Goal: Navigation & Orientation: Find specific page/section

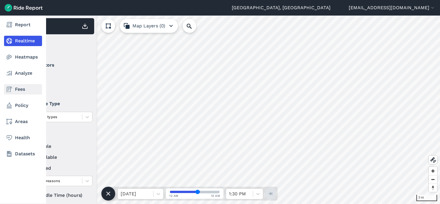
click at [14, 90] on link "Fees" at bounding box center [23, 89] width 38 height 10
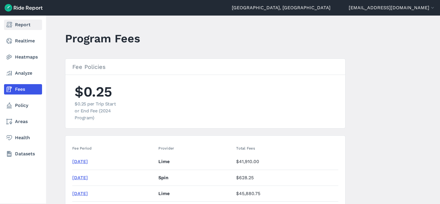
click at [21, 25] on link "Report" at bounding box center [23, 25] width 38 height 10
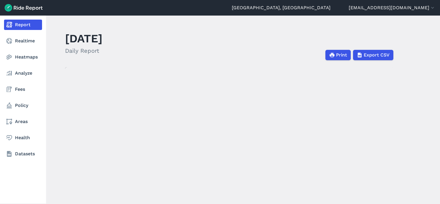
drag, startPoint x: 12, startPoint y: 42, endPoint x: 17, endPoint y: 63, distance: 21.8
click at [12, 42] on use at bounding box center [9, 41] width 6 height 6
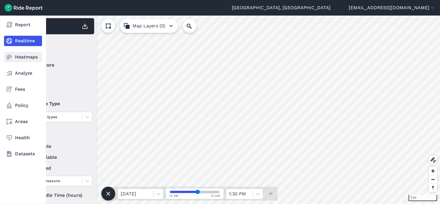
click at [11, 59] on icon at bounding box center [9, 57] width 7 height 7
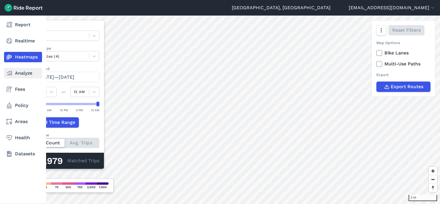
click at [10, 73] on use at bounding box center [9, 73] width 5 height 5
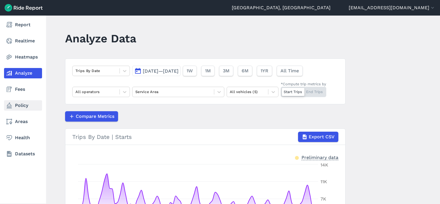
click at [22, 106] on link "Policy" at bounding box center [23, 105] width 38 height 10
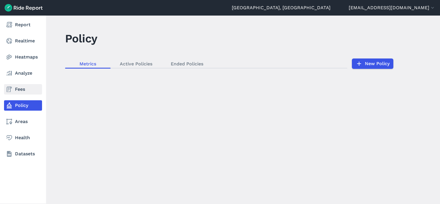
click at [21, 90] on link "Fees" at bounding box center [23, 89] width 38 height 10
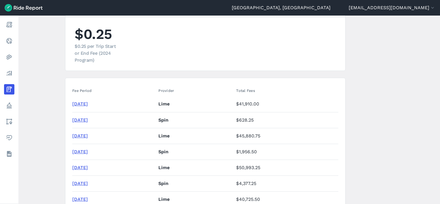
scroll to position [86, 0]
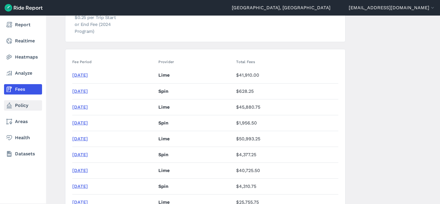
click at [17, 104] on link "Policy" at bounding box center [23, 105] width 38 height 10
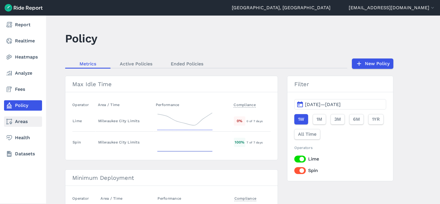
click at [22, 123] on link "Areas" at bounding box center [23, 121] width 38 height 10
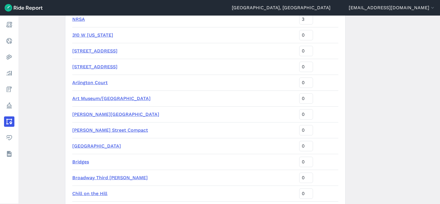
scroll to position [432, 0]
click at [101, 127] on link "[PERSON_NAME] Street Compact" at bounding box center [110, 129] width 76 height 5
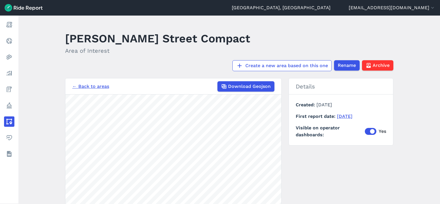
scroll to position [29, 0]
